Goal: Information Seeking & Learning: Check status

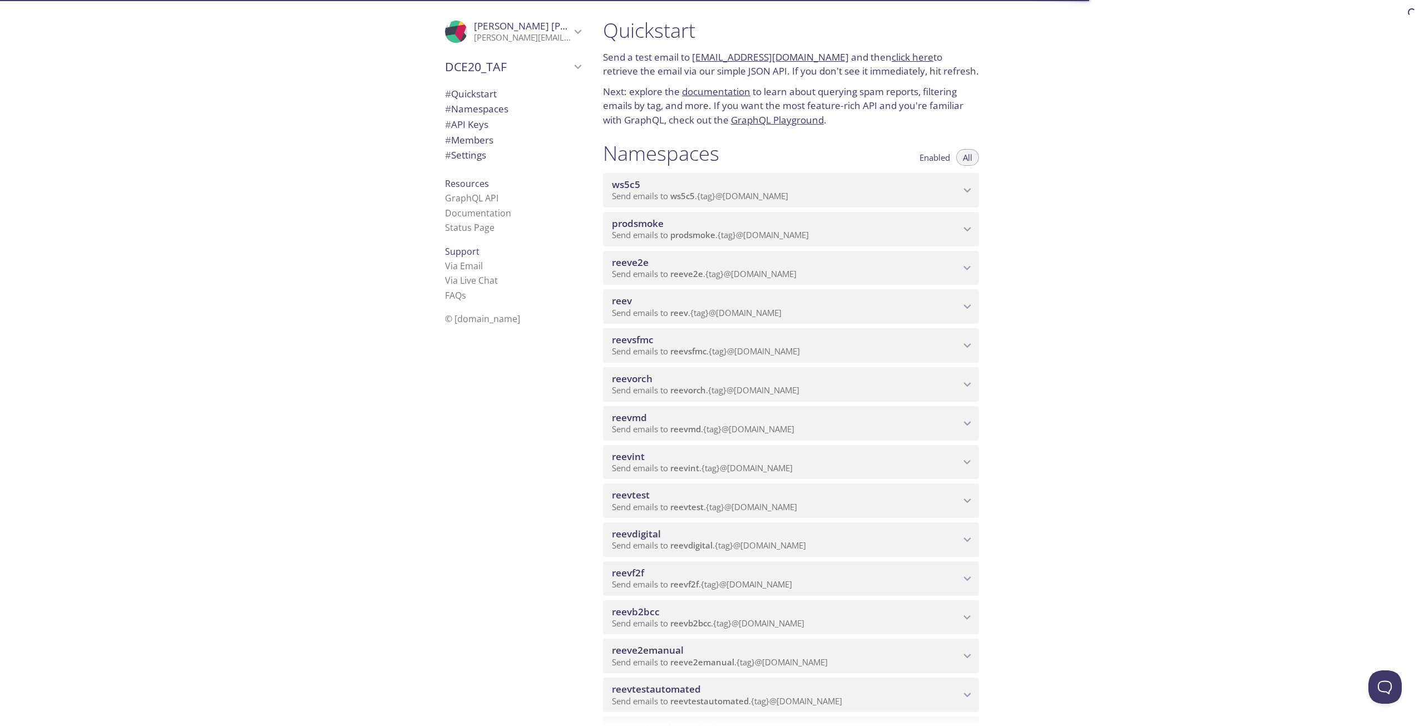
click at [712, 538] on span "reevdigital" at bounding box center [786, 534] width 348 height 12
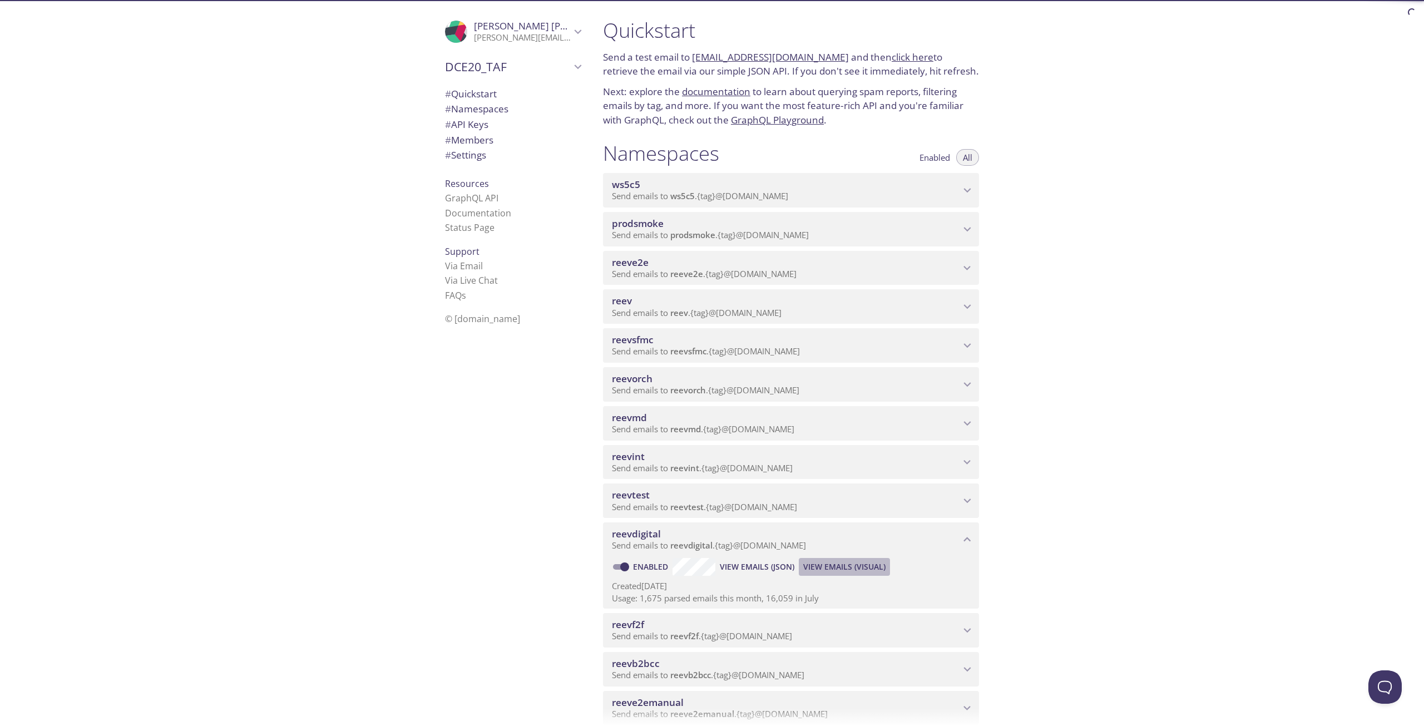
click at [867, 568] on span "View Emails (Visual)" at bounding box center [844, 566] width 82 height 13
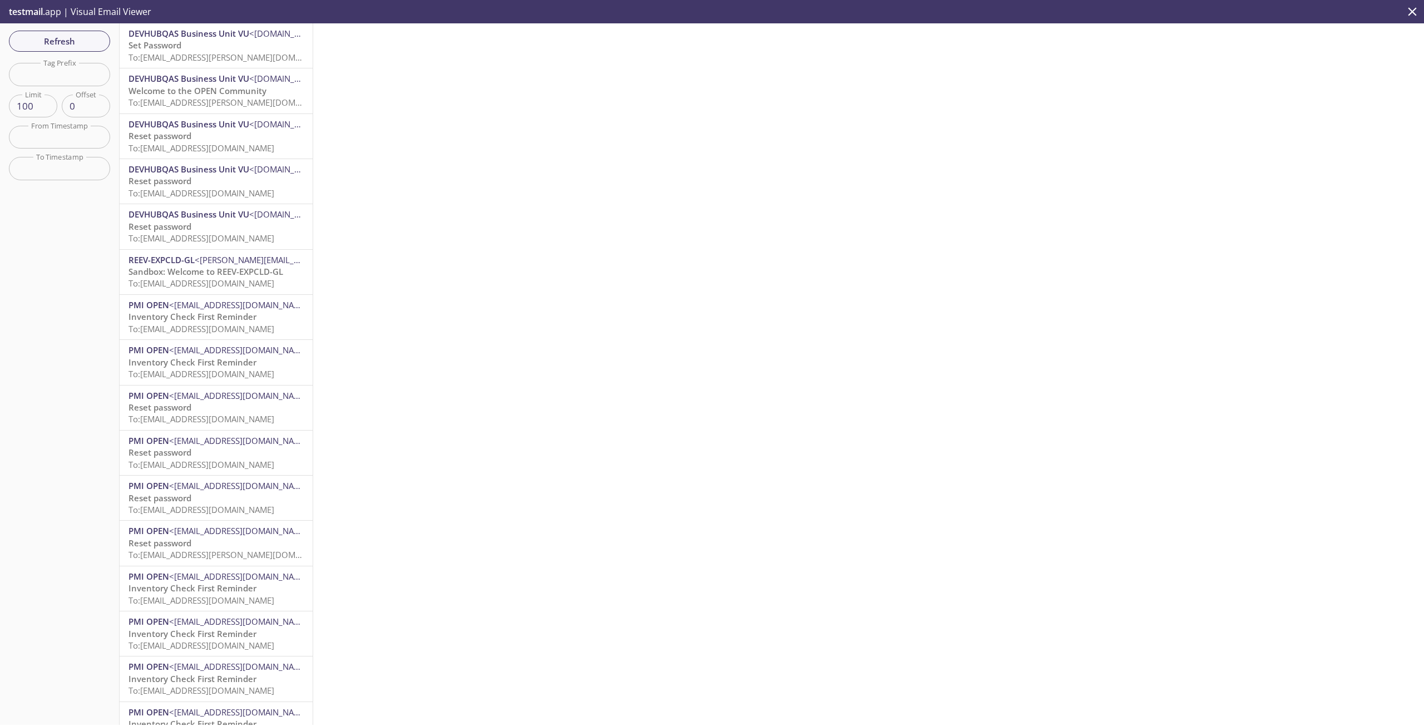
click at [249, 56] on span "To: [EMAIL_ADDRESS][PERSON_NAME][DOMAIN_NAME]" at bounding box center [234, 57] width 210 height 11
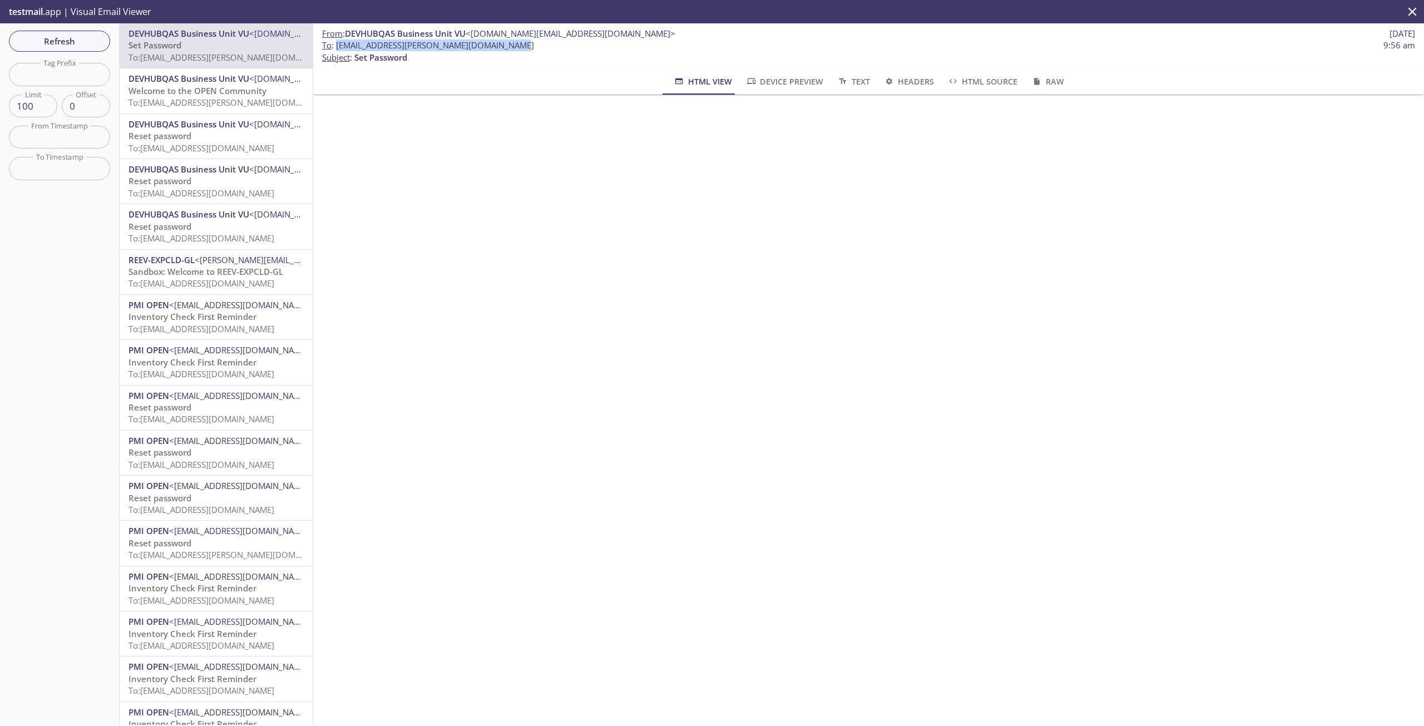
drag, startPoint x: 475, startPoint y: 46, endPoint x: 336, endPoint y: 46, distance: 139.7
click at [336, 46] on span "To : [EMAIL_ADDRESS][PERSON_NAME][DOMAIN_NAME] 9:56 am" at bounding box center [868, 46] width 1093 height 12
click at [69, 36] on span "Refresh" at bounding box center [59, 41] width 83 height 14
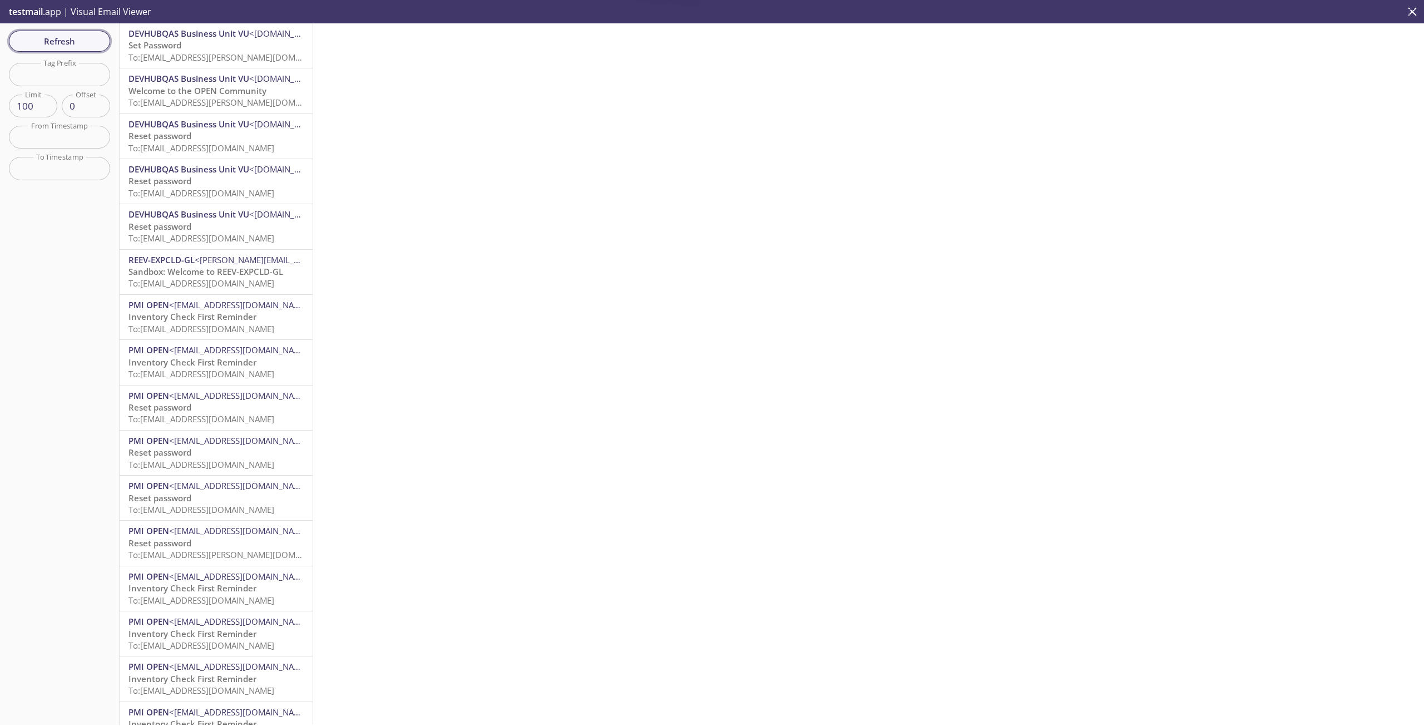
click at [46, 46] on span "Refresh" at bounding box center [59, 41] width 83 height 14
click at [73, 42] on span "Refresh" at bounding box center [59, 41] width 83 height 14
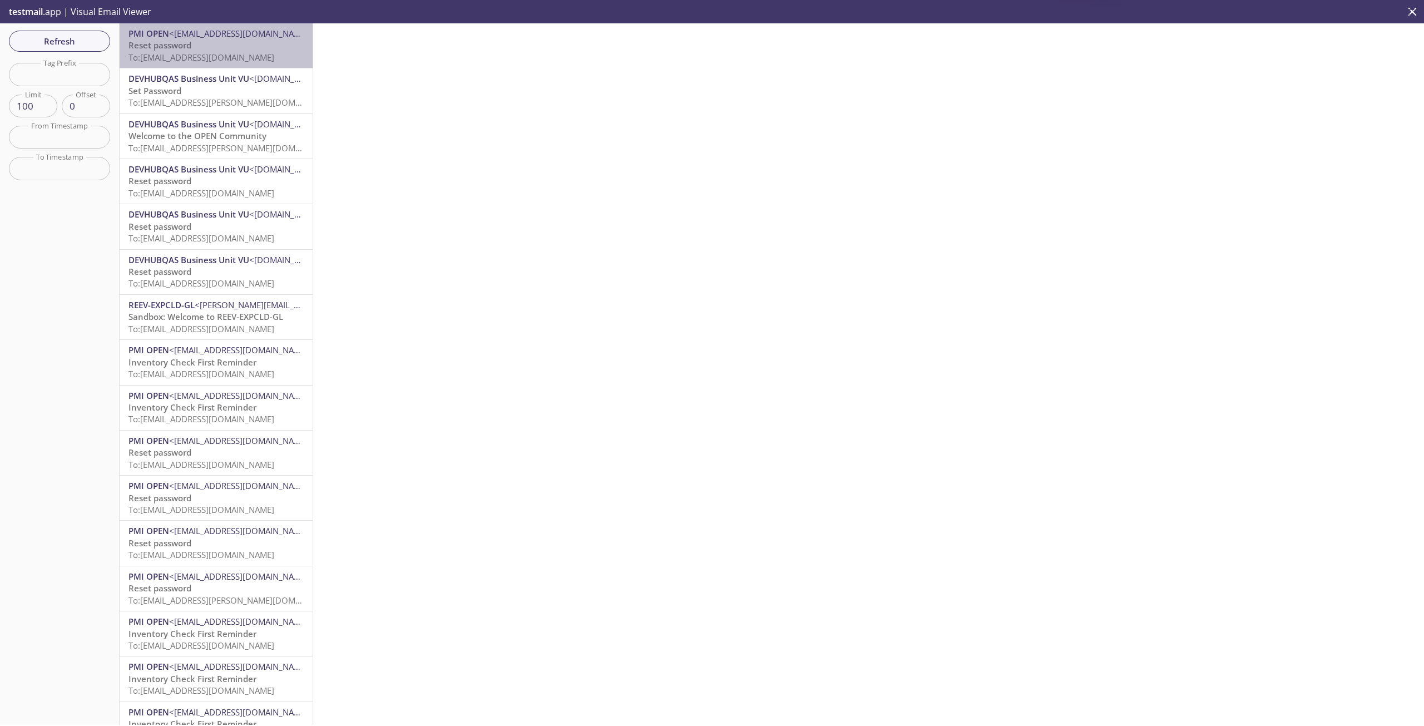
click at [246, 53] on span "To: [EMAIL_ADDRESS][DOMAIN_NAME]" at bounding box center [202, 57] width 146 height 11
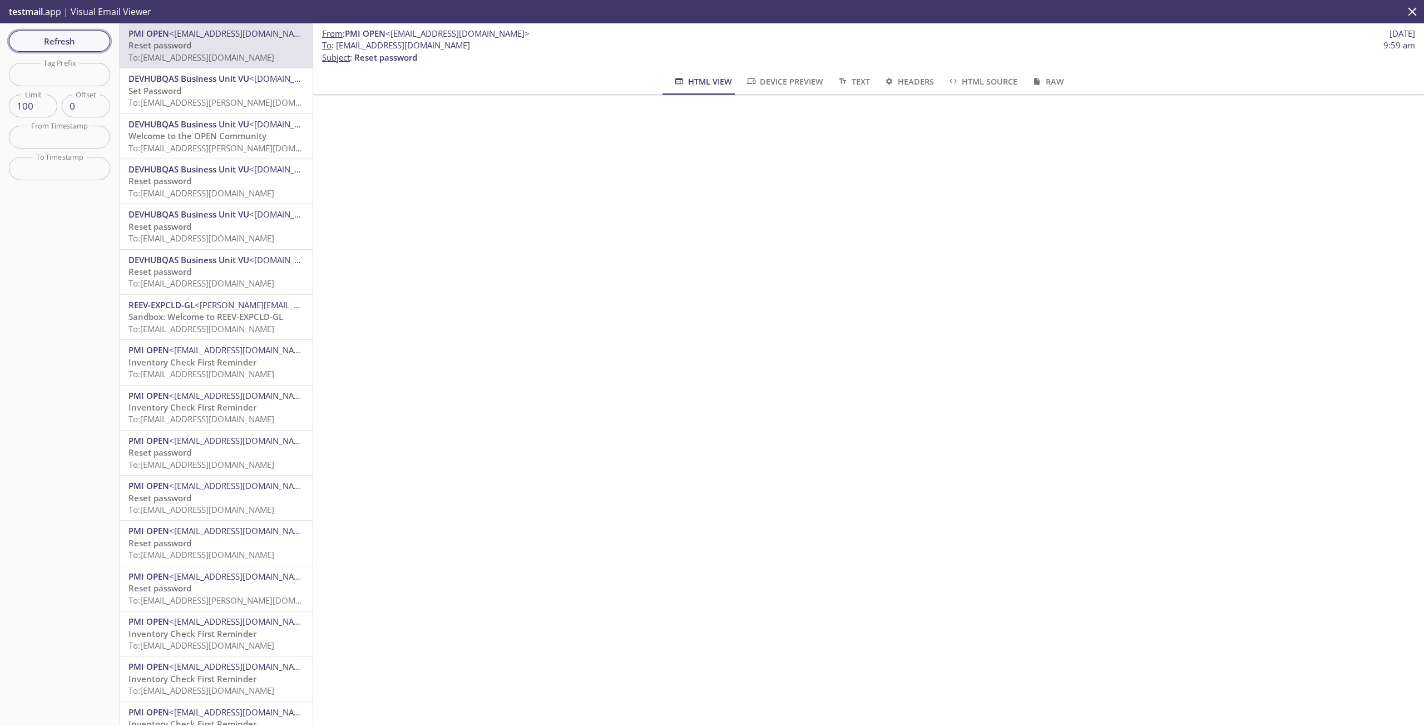
click at [43, 41] on span "Refresh" at bounding box center [59, 41] width 83 height 14
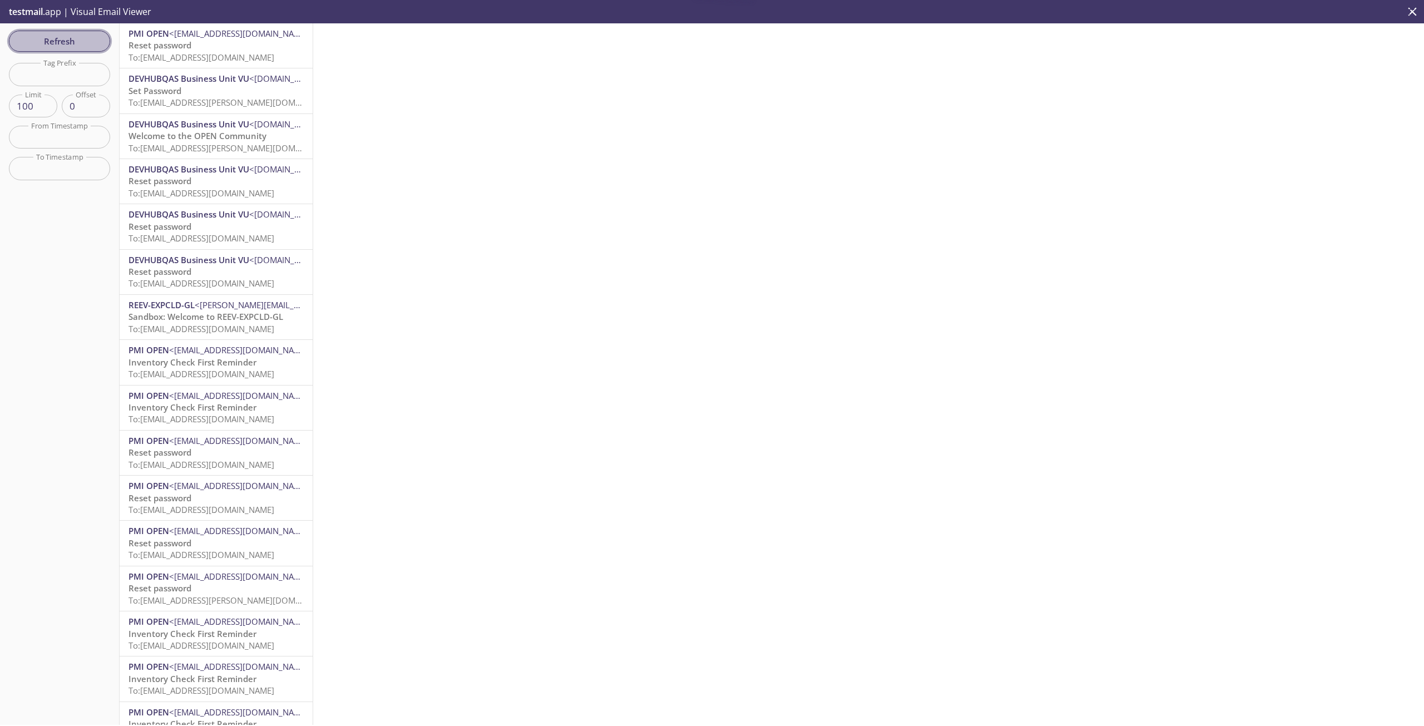
click at [9, 42] on button "Refresh" at bounding box center [59, 41] width 101 height 21
click at [254, 47] on p "Reset password To: [EMAIL_ADDRESS][DOMAIN_NAME]" at bounding box center [216, 52] width 175 height 24
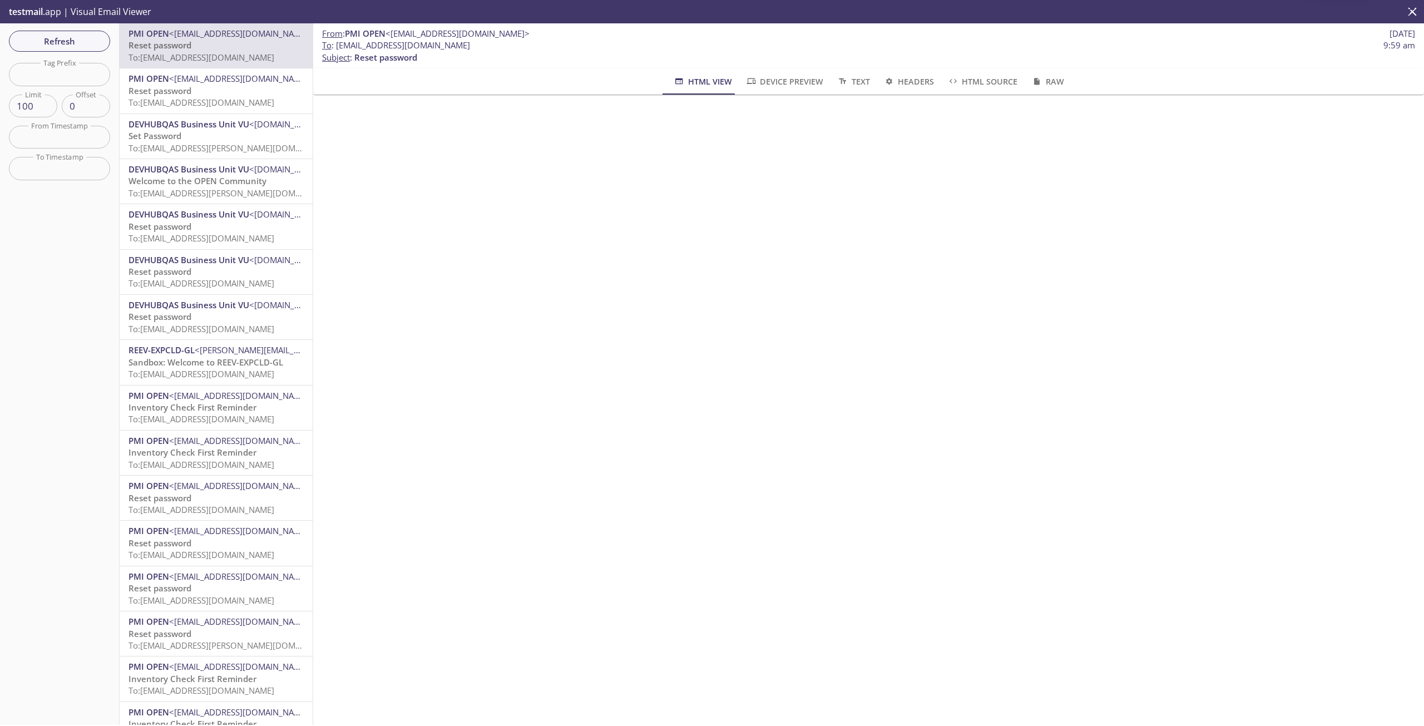
click at [745, 260] on div "From : PMI OPEN <[EMAIL_ADDRESS][DOMAIN_NAME]> [DATE] To : [EMAIL_ADDRESS][DOMA…" at bounding box center [868, 374] width 1111 height 702
